Goal: Navigation & Orientation: Find specific page/section

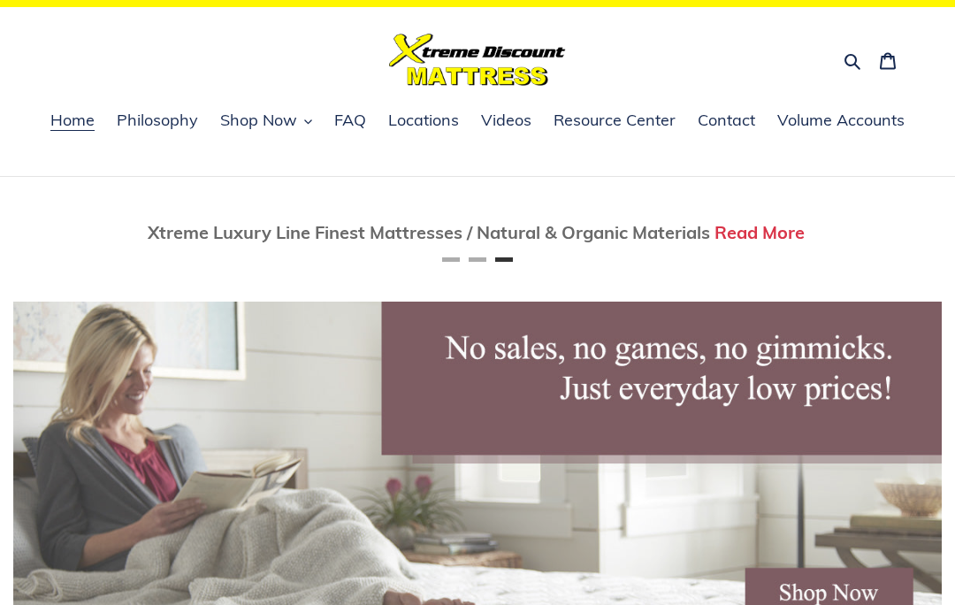
scroll to position [0, 1856]
click at [429, 112] on span "Locations" at bounding box center [423, 120] width 71 height 21
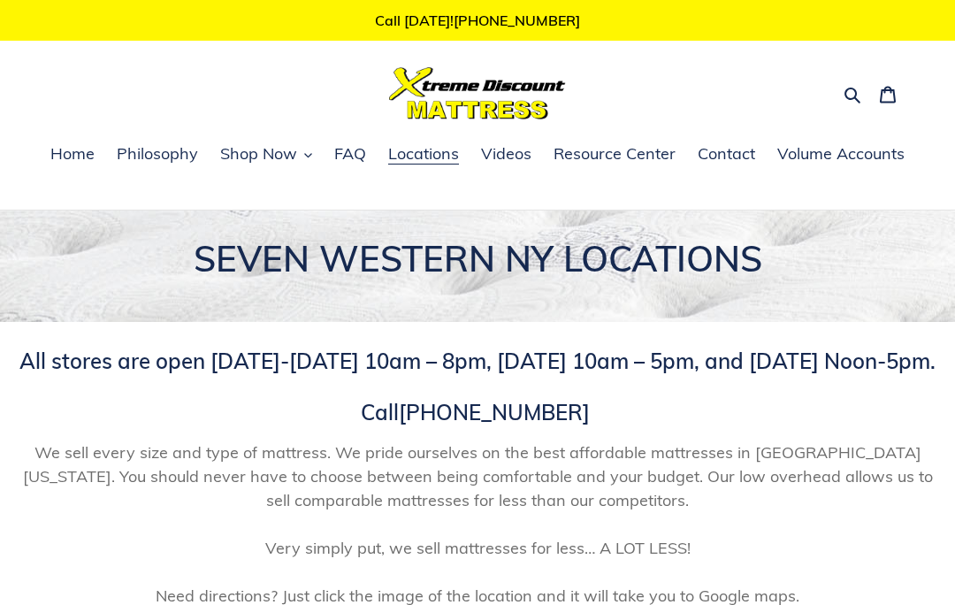
click at [361, 159] on span "FAQ" at bounding box center [350, 153] width 32 height 21
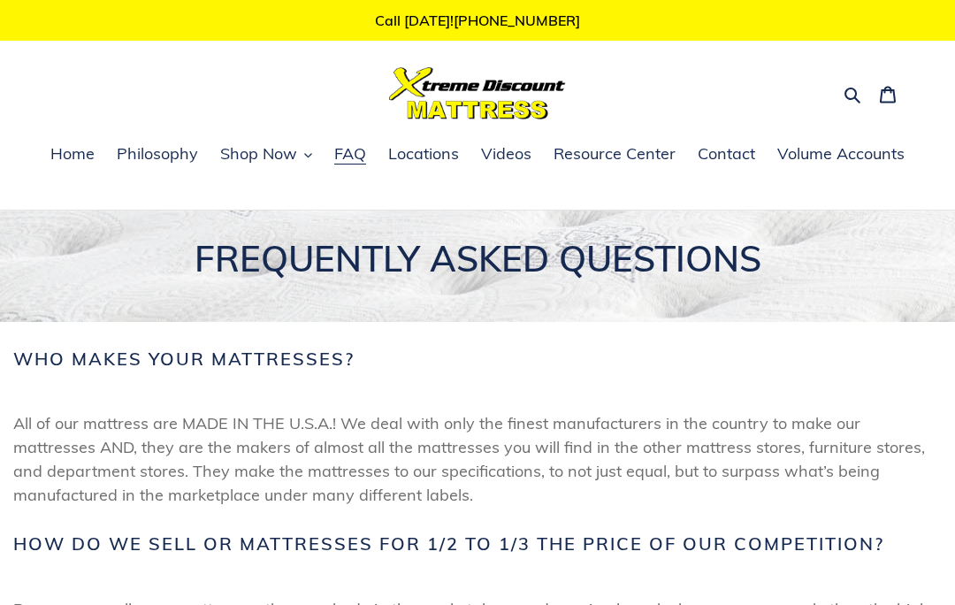
click at [94, 158] on span "Home" at bounding box center [72, 153] width 44 height 21
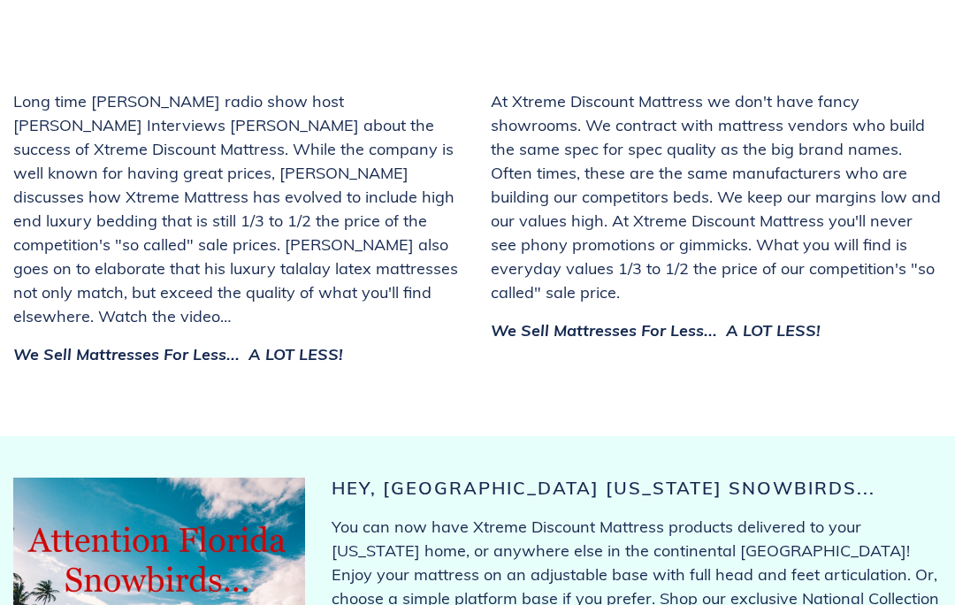
scroll to position [6699, 0]
click at [928, 514] on p "You can now have Xtreme Discount Mattress products delivered to your [US_STATE]…" at bounding box center [636, 609] width 610 height 191
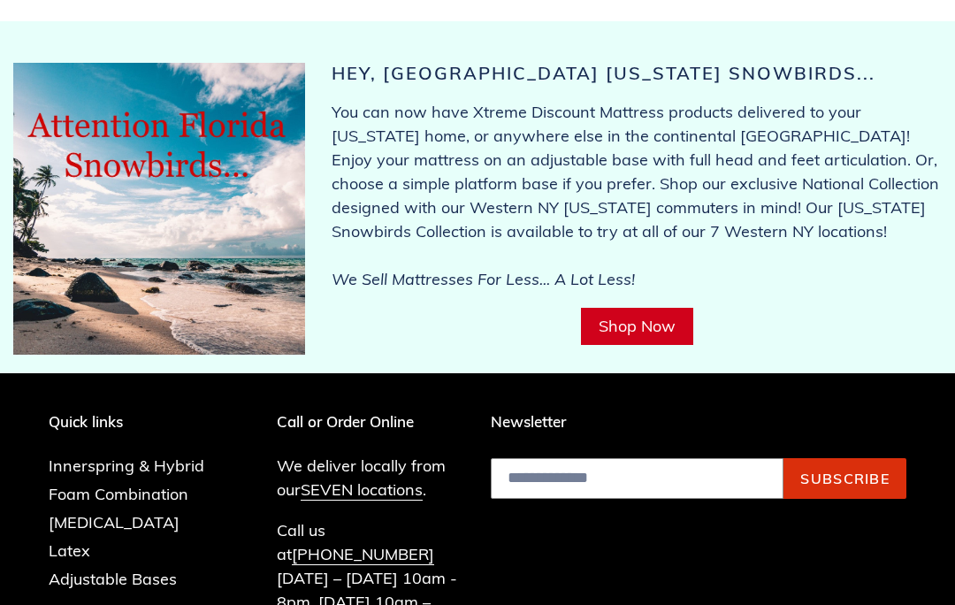
scroll to position [7185, 0]
